Goal: Task Accomplishment & Management: Manage account settings

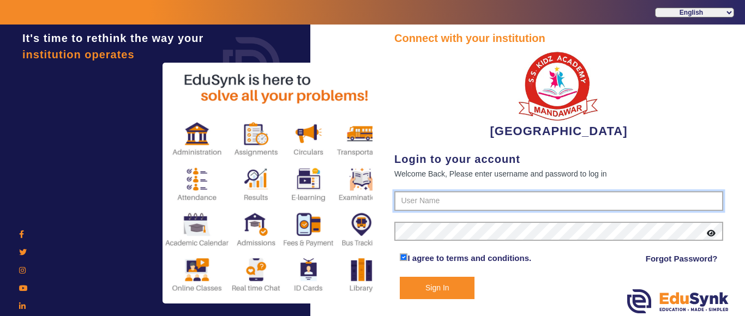
type input "9928895959"
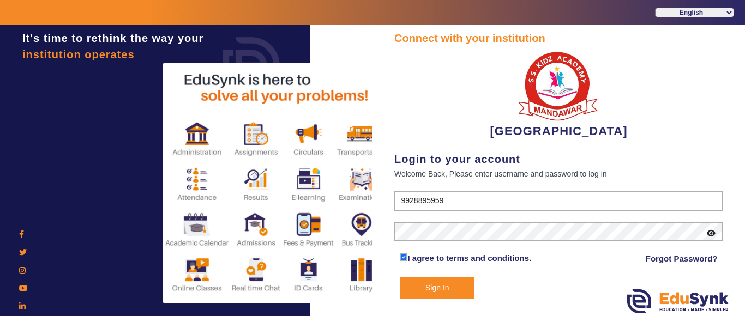
click at [711, 235] on icon at bounding box center [711, 234] width 9 height 8
drag, startPoint x: 442, startPoint y: 292, endPoint x: 386, endPoint y: 182, distance: 123.2
click at [443, 291] on button "Sign In" at bounding box center [437, 288] width 75 height 22
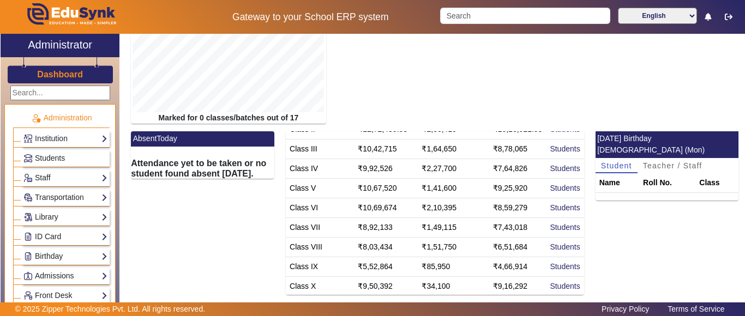
scroll to position [197, 0]
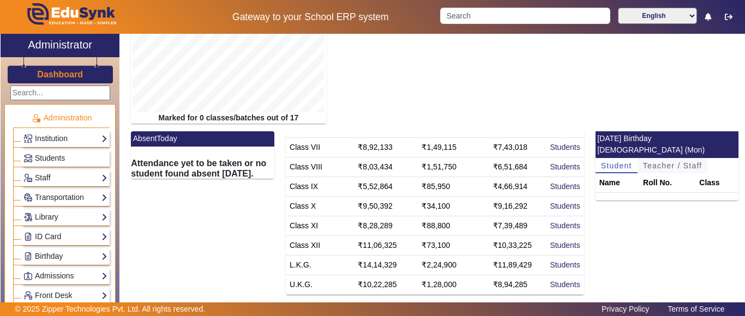
click at [663, 162] on span "Teacher / Staff" at bounding box center [672, 166] width 59 height 8
click at [606, 162] on span "Student" at bounding box center [616, 166] width 31 height 8
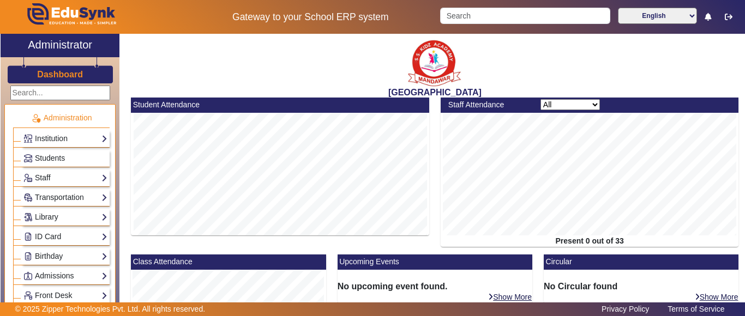
click at [44, 72] on h3 "Dashboard" at bounding box center [60, 74] width 46 height 10
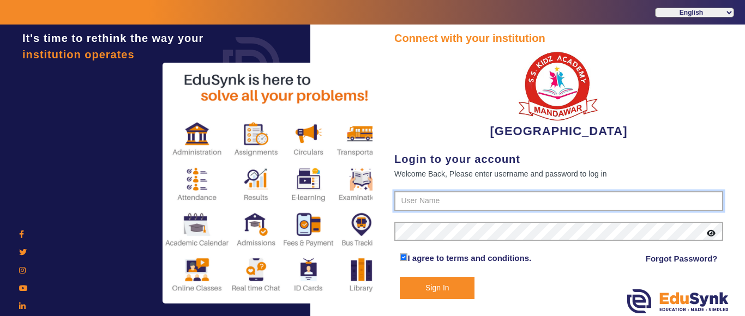
type input "9928895959"
drag, startPoint x: 462, startPoint y: 198, endPoint x: 384, endPoint y: 198, distance: 77.5
click at [384, 198] on div "Connect with your institution SANTIANS INTERNATIONAL SCHOOL Login to your accou…" at bounding box center [559, 172] width 373 height 295
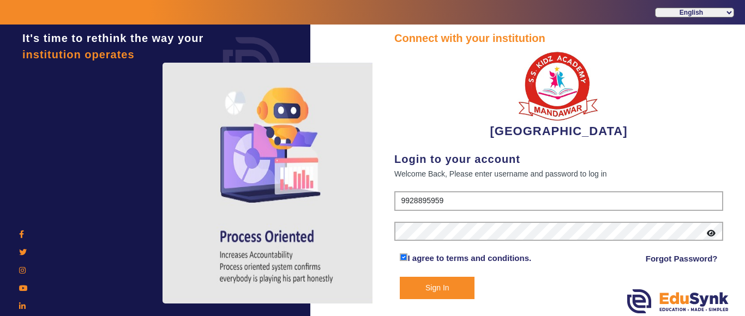
click at [713, 235] on icon at bounding box center [711, 234] width 9 height 8
